Goal: Find specific page/section: Find specific page/section

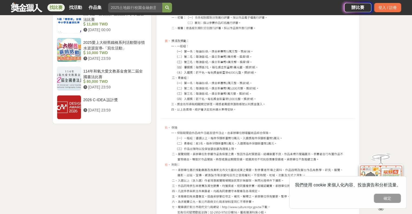
scroll to position [921, 0]
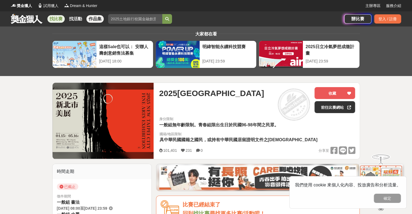
click at [93, 20] on link "作品集" at bounding box center [94, 19] width 17 height 8
